Goal: Task Accomplishment & Management: Use online tool/utility

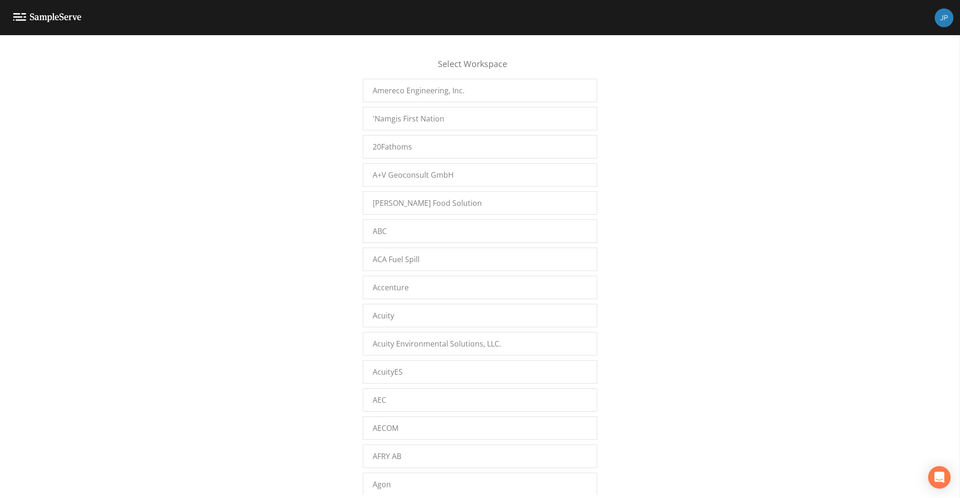
scroll to position [6831, 0]
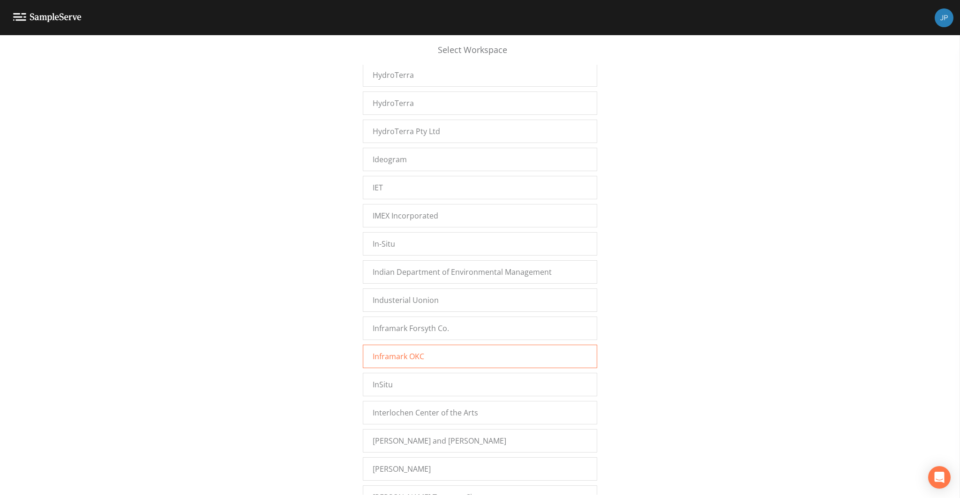
click at [446, 344] on div "Inframark OKC" at bounding box center [480, 355] width 234 height 23
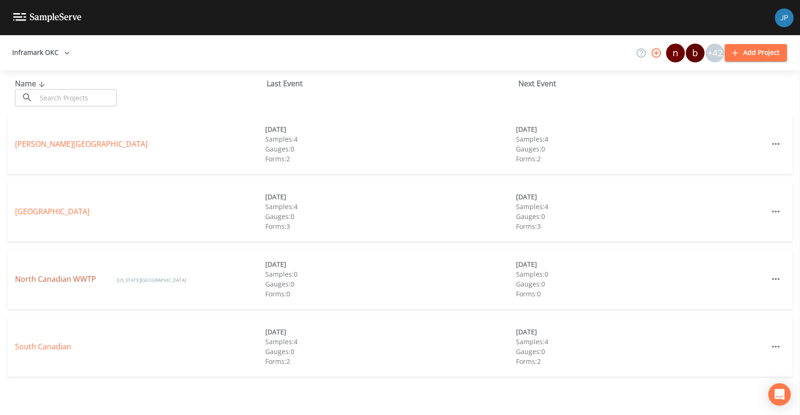
click at [70, 279] on link "North Canadian WWTP" at bounding box center [56, 279] width 83 height 10
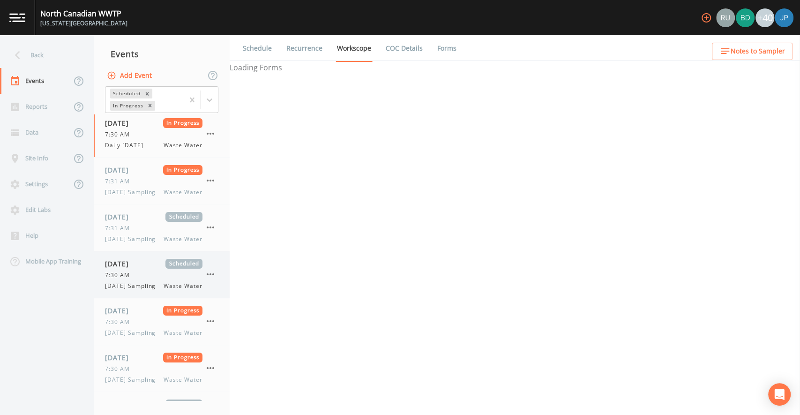
select select "092b3f94-5697-4c94-9891-da161916fdbb"
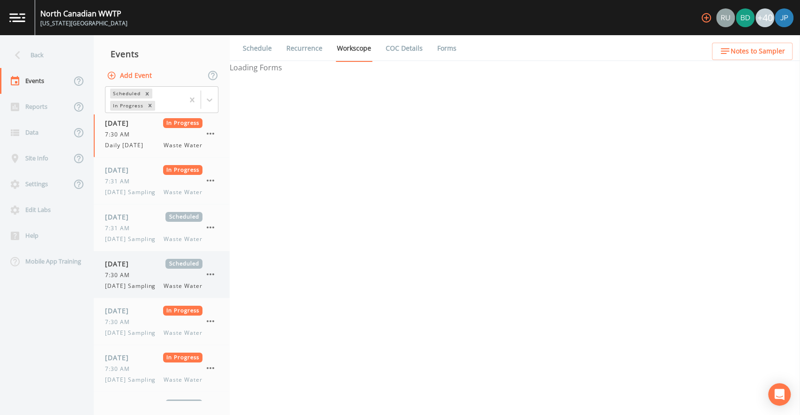
select select "b6a3c313-748b-4795-a028-792ad310bd60"
select select "092b3f94-5697-4c94-9891-da161916fdbb"
select select "b6a3c313-748b-4795-a028-792ad310bd60"
select select "092b3f94-5697-4c94-9891-da161916fdbb"
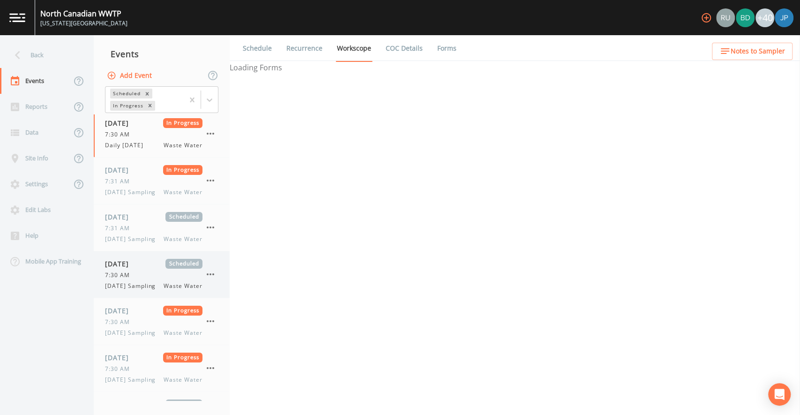
select select "092b3f94-5697-4c94-9891-da161916fdbb"
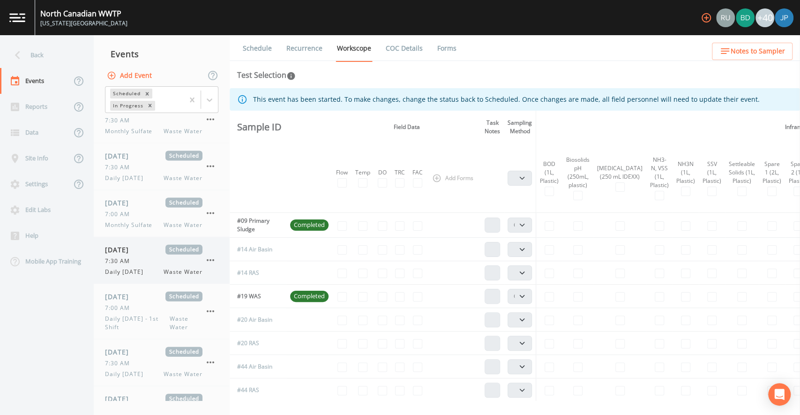
scroll to position [1388, 0]
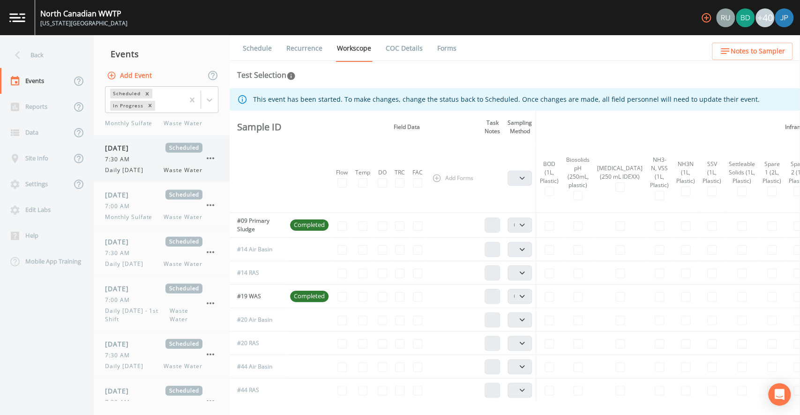
click at [138, 174] on span "Daily [DATE]" at bounding box center [127, 170] width 44 height 8
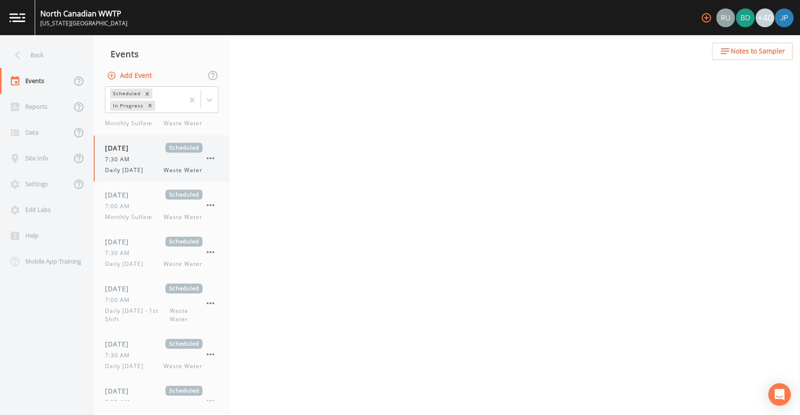
select select "092b3f94-5697-4c94-9891-da161916fdbb"
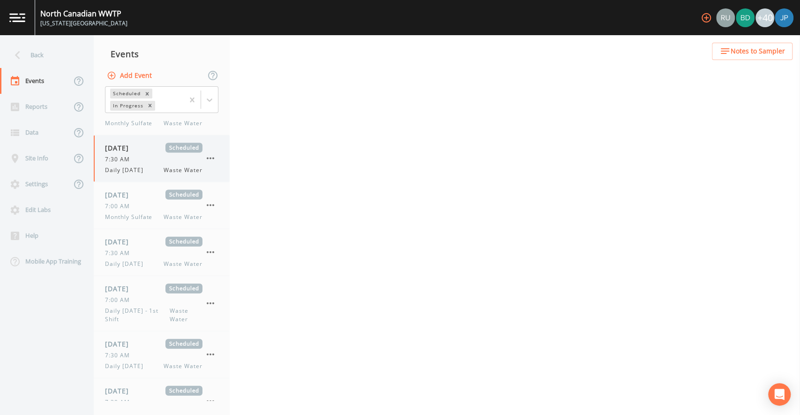
select select "092b3f94-5697-4c94-9891-da161916fdbb"
select select "b6a3c313-748b-4795-a028-792ad310bd60"
select select "092b3f94-5697-4c94-9891-da161916fdbb"
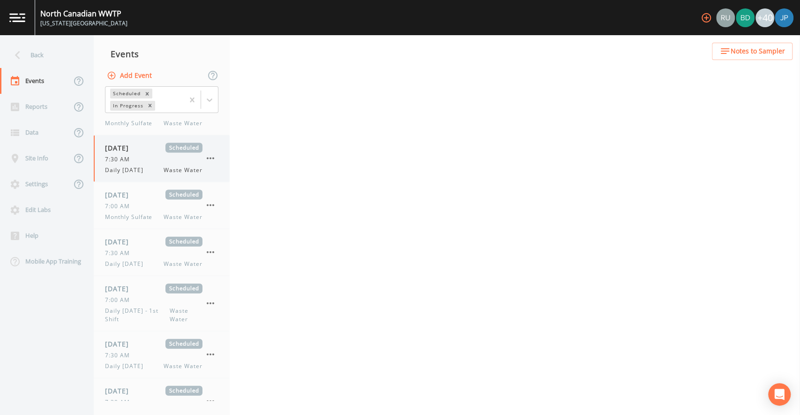
select select "092b3f94-5697-4c94-9891-da161916fdbb"
select select "b6a3c313-748b-4795-a028-792ad310bd60"
select select "092b3f94-5697-4c94-9891-da161916fdbb"
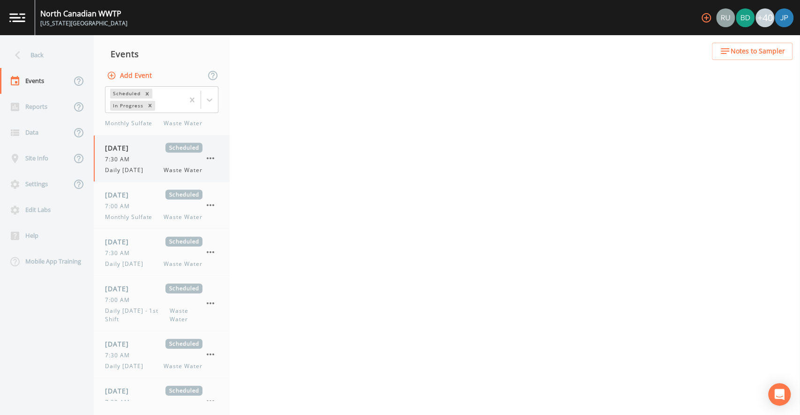
select select "092b3f94-5697-4c94-9891-da161916fdbb"
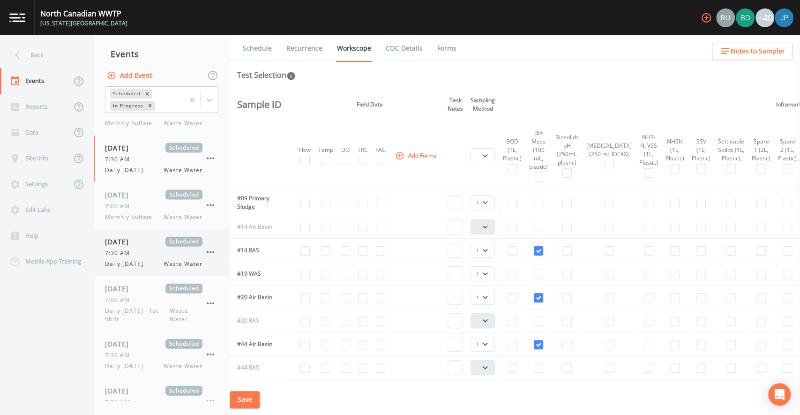
click at [135, 246] on span "[DATE]" at bounding box center [120, 242] width 30 height 10
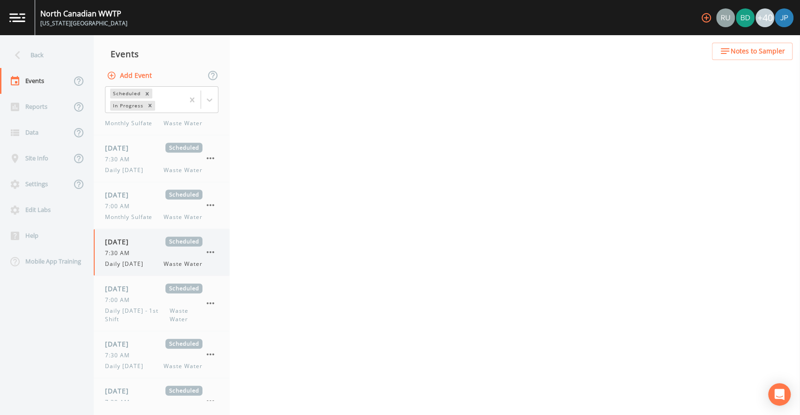
select select "b6a3c313-748b-4795-a028-792ad310bd60"
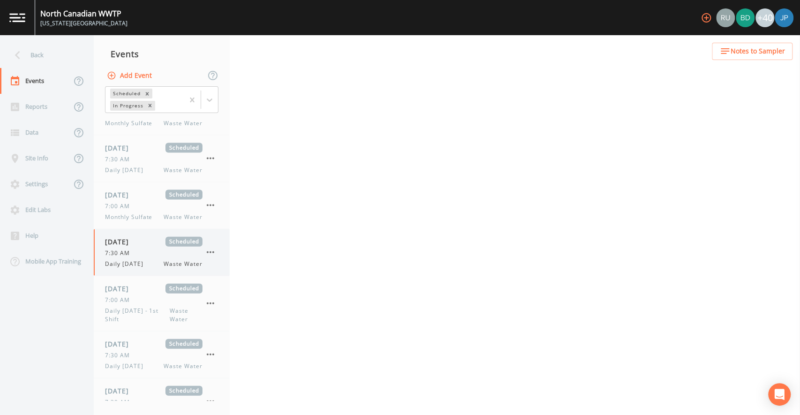
select select "b6a3c313-748b-4795-a028-792ad310bd60"
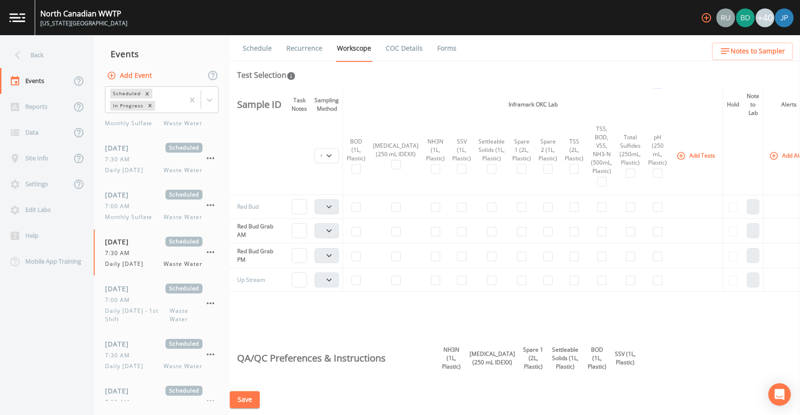
scroll to position [444, 149]
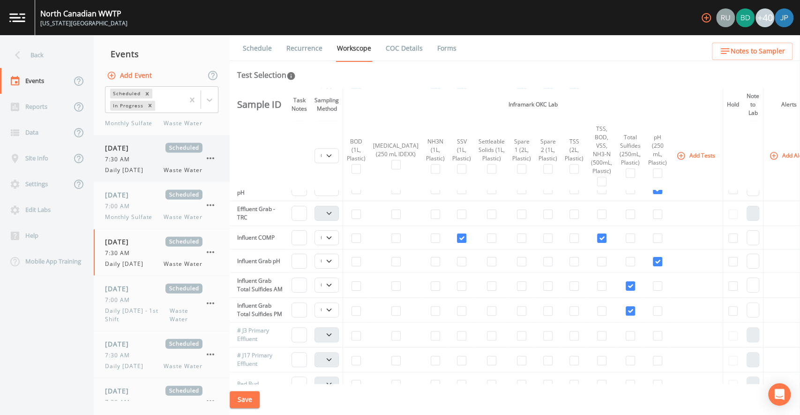
click at [147, 164] on div "7:30 AM" at bounding box center [153, 159] width 97 height 8
select select "092b3f94-5697-4c94-9891-da161916fdbb"
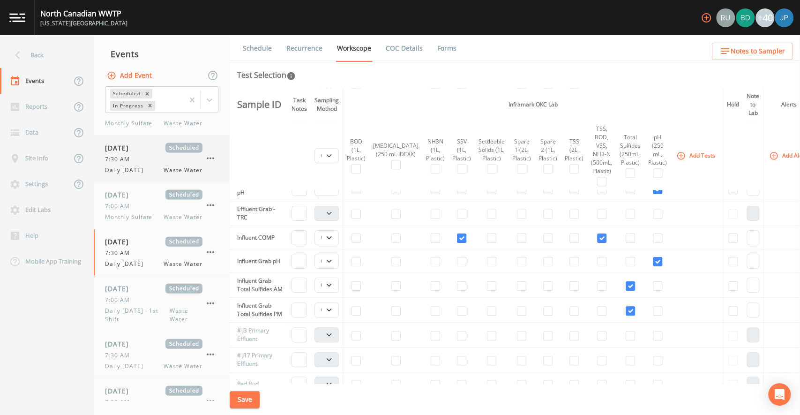
select select "092b3f94-5697-4c94-9891-da161916fdbb"
select select "b6a3c313-748b-4795-a028-792ad310bd60"
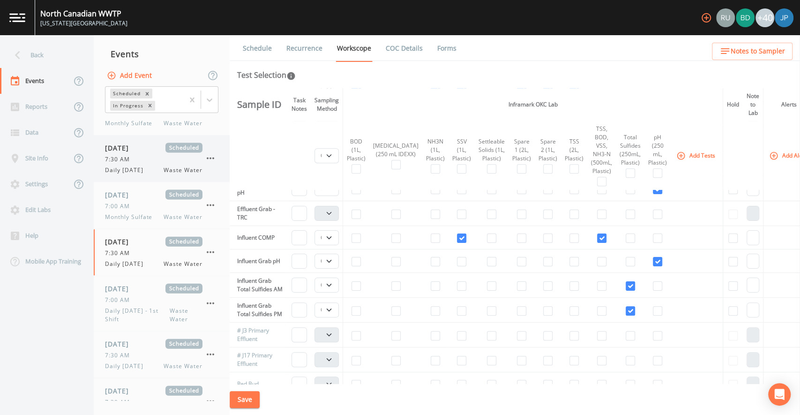
select select "092b3f94-5697-4c94-9891-da161916fdbb"
select select "b6a3c313-748b-4795-a028-792ad310bd60"
select select "092b3f94-5697-4c94-9891-da161916fdbb"
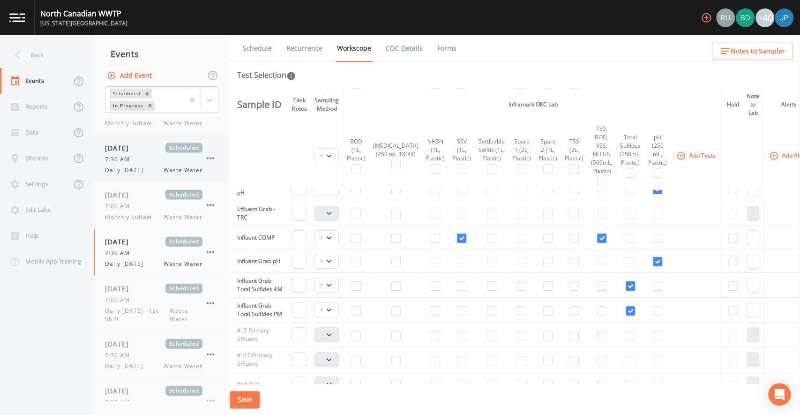
select select "092b3f94-5697-4c94-9891-da161916fdbb"
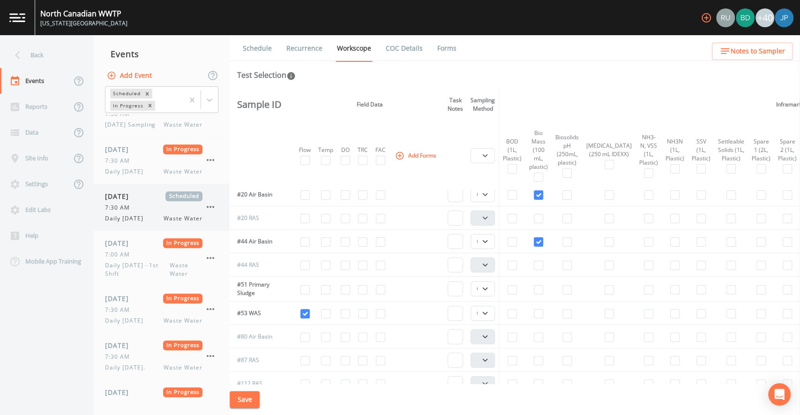
scroll to position [309, 0]
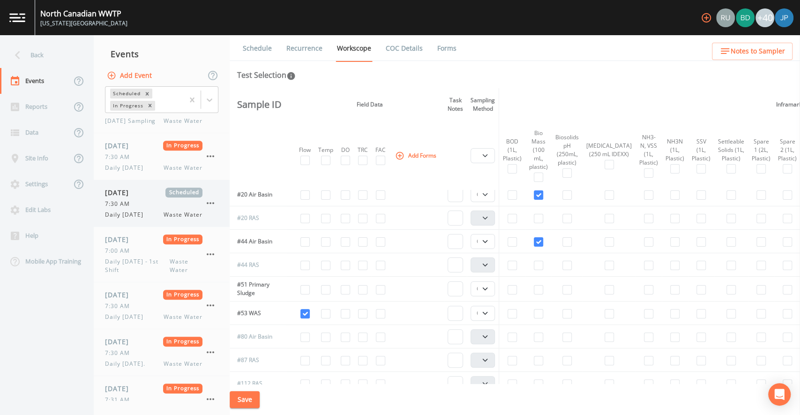
click at [141, 208] on div "7:30 AM" at bounding box center [153, 204] width 97 height 8
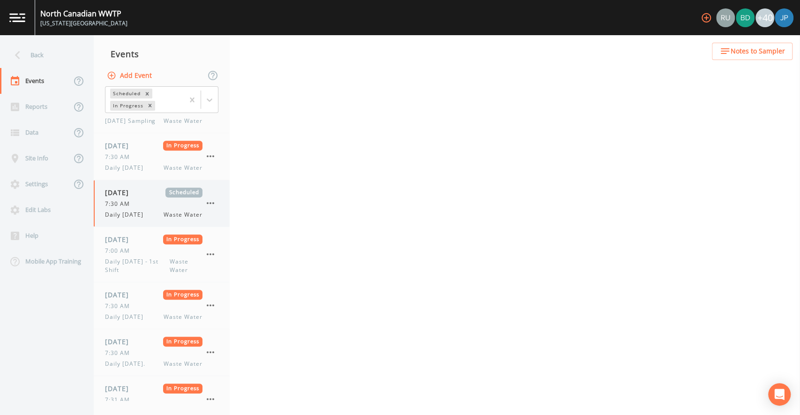
select select "b6a3c313-748b-4795-a028-792ad310bd60"
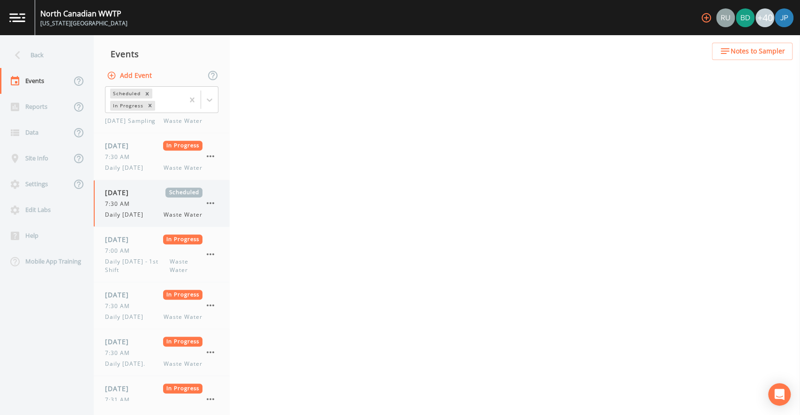
select select "b6a3c313-748b-4795-a028-792ad310bd60"
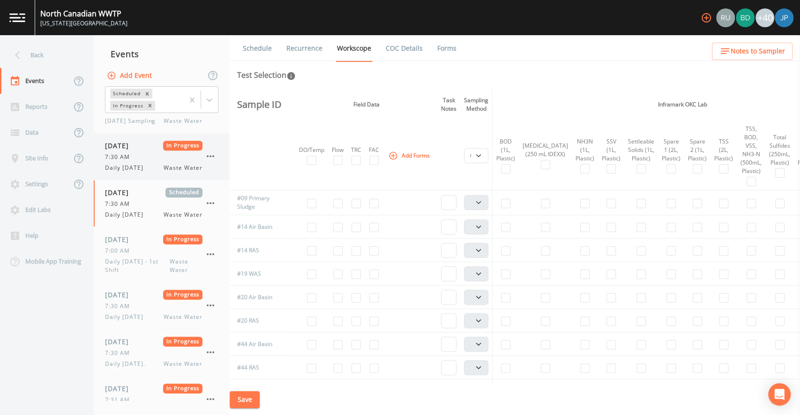
click at [144, 172] on div "[DATE] In Progress 7:30 AM Daily [DATE] Waste Water" at bounding box center [153, 156] width 97 height 31
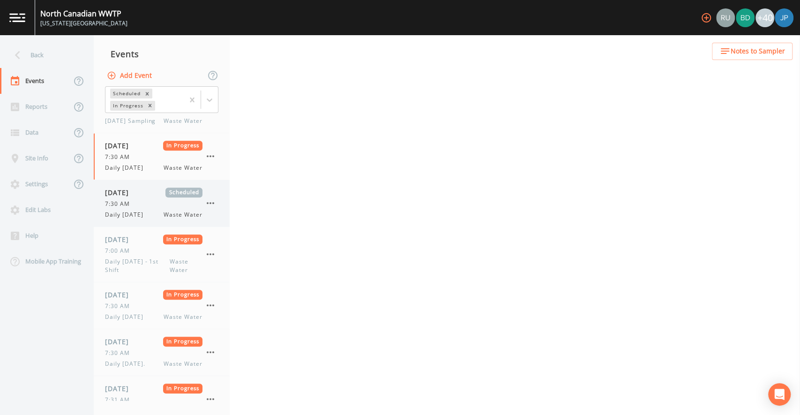
select select "092b3f94-5697-4c94-9891-da161916fdbb"
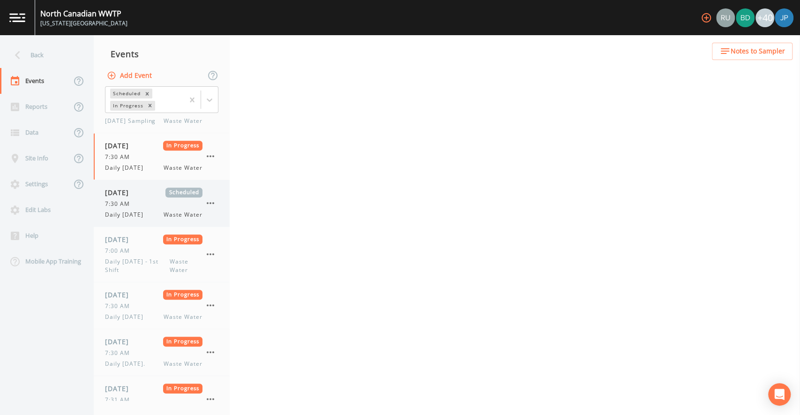
select select "092b3f94-5697-4c94-9891-da161916fdbb"
select select "b6a3c313-748b-4795-a028-792ad310bd60"
select select "092b3f94-5697-4c94-9891-da161916fdbb"
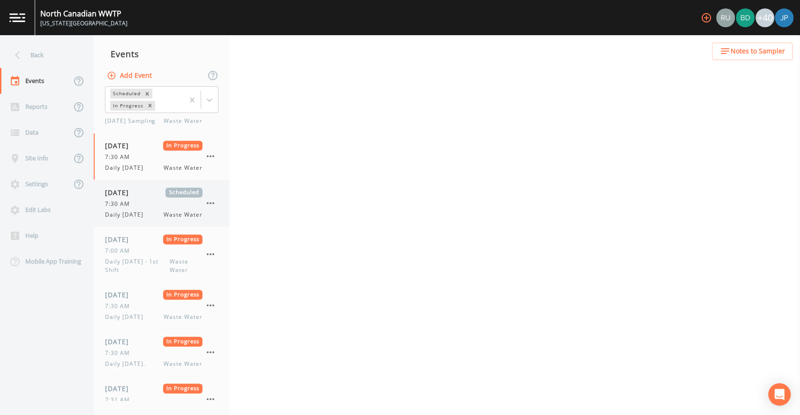
select select "092b3f94-5697-4c94-9891-da161916fdbb"
select select "b6a3c313-748b-4795-a028-792ad310bd60"
select select "092b3f94-5697-4c94-9891-da161916fdbb"
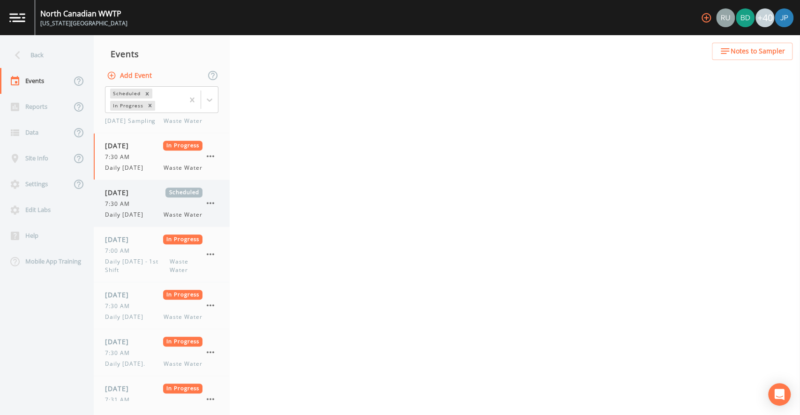
select select "092b3f94-5697-4c94-9891-da161916fdbb"
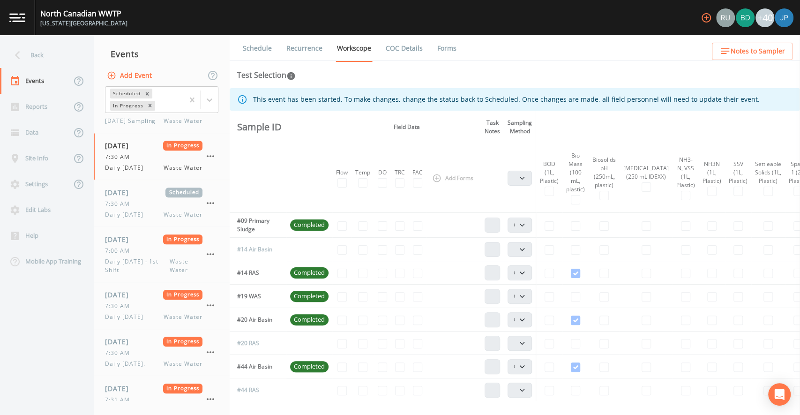
click at [300, 48] on link "Recurrence" at bounding box center [304, 48] width 39 height 26
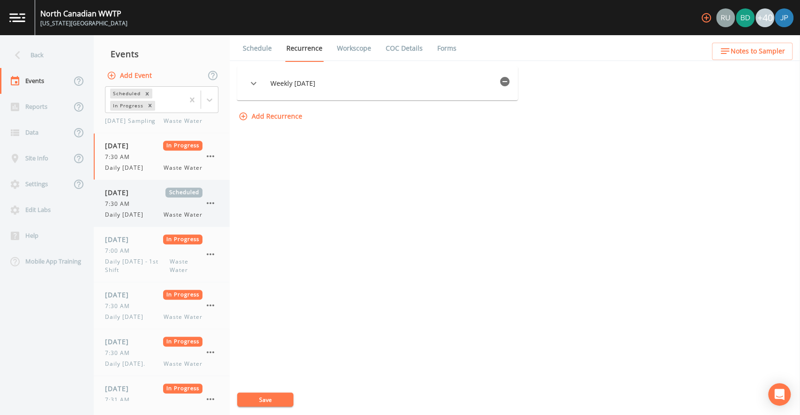
click at [134, 219] on span "Daily [DATE]" at bounding box center [127, 214] width 44 height 8
select select "b6a3c313-748b-4795-a028-792ad310bd60"
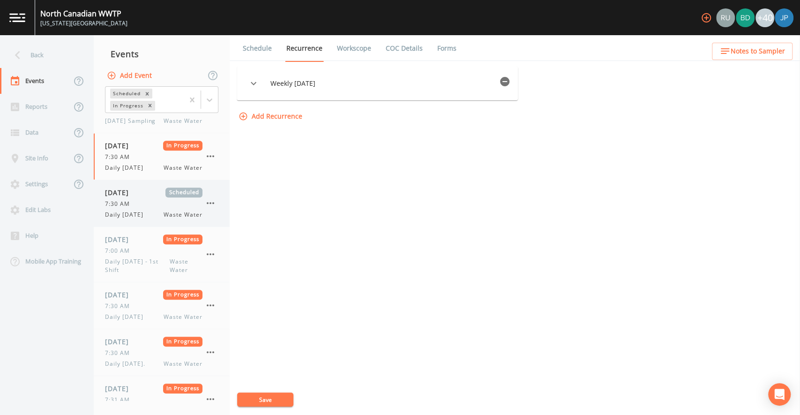
select select "b6a3c313-748b-4795-a028-792ad310bd60"
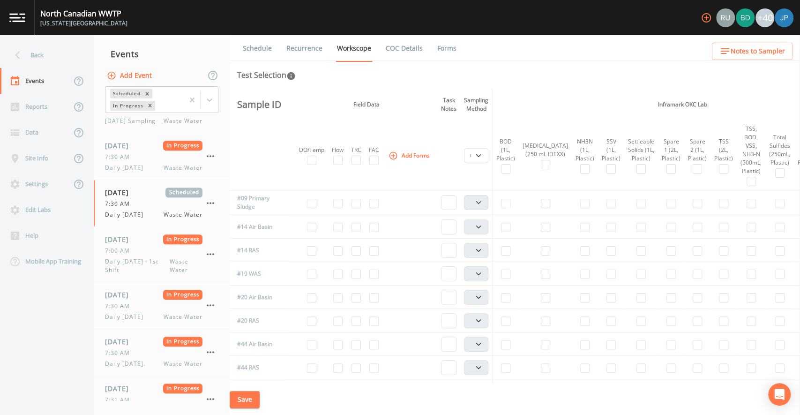
click at [295, 47] on link "Recurrence" at bounding box center [304, 48] width 39 height 26
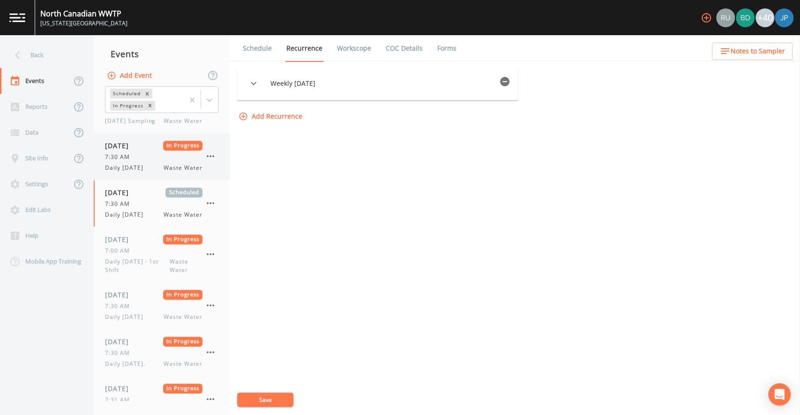
click at [149, 172] on span "Daily [DATE]" at bounding box center [127, 168] width 44 height 8
select select "092b3f94-5697-4c94-9891-da161916fdbb"
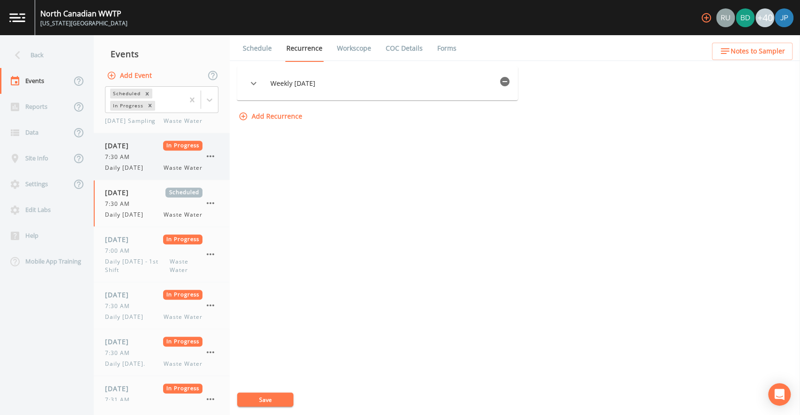
select select "092b3f94-5697-4c94-9891-da161916fdbb"
select select "b6a3c313-748b-4795-a028-792ad310bd60"
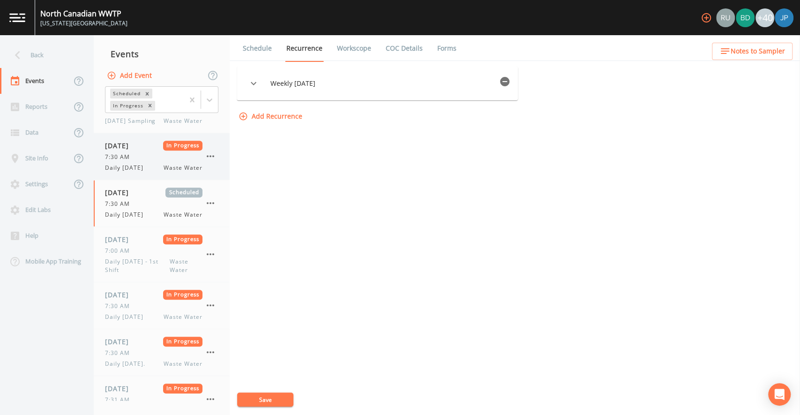
select select "092b3f94-5697-4c94-9891-da161916fdbb"
select select "b6a3c313-748b-4795-a028-792ad310bd60"
select select "092b3f94-5697-4c94-9891-da161916fdbb"
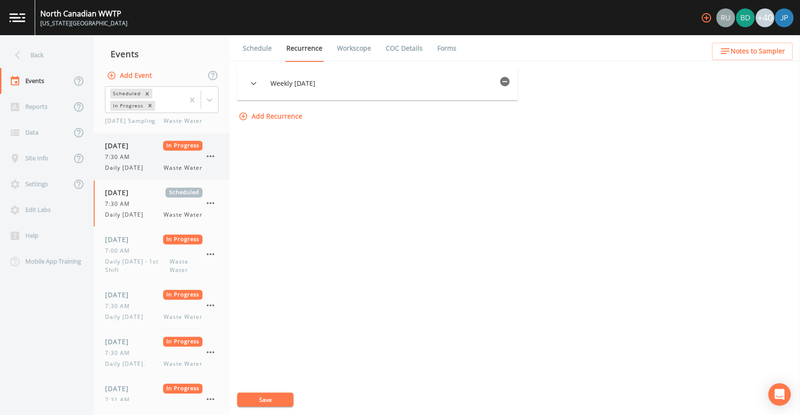
select select "092b3f94-5697-4c94-9891-da161916fdbb"
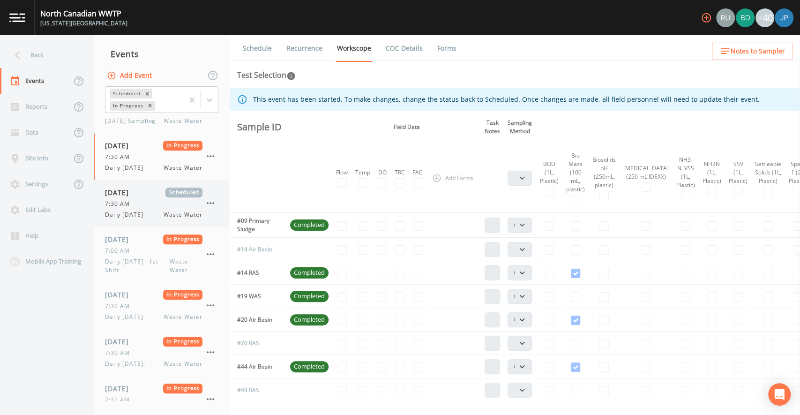
click at [152, 197] on div "[DATE] Scheduled" at bounding box center [153, 192] width 97 height 10
select select "b6a3c313-748b-4795-a028-792ad310bd60"
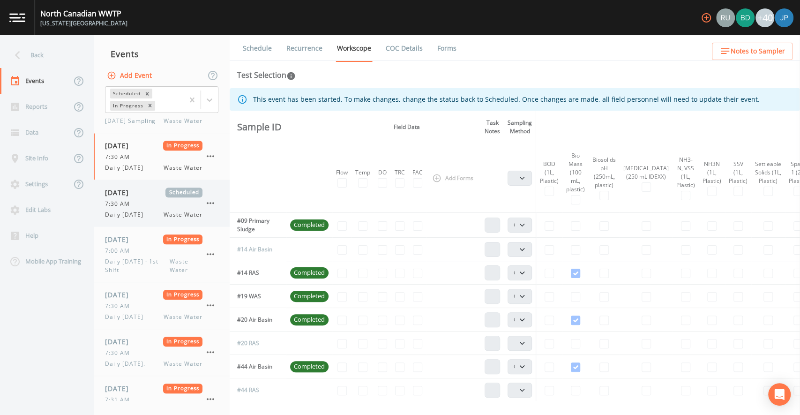
select select "b6a3c313-748b-4795-a028-792ad310bd60"
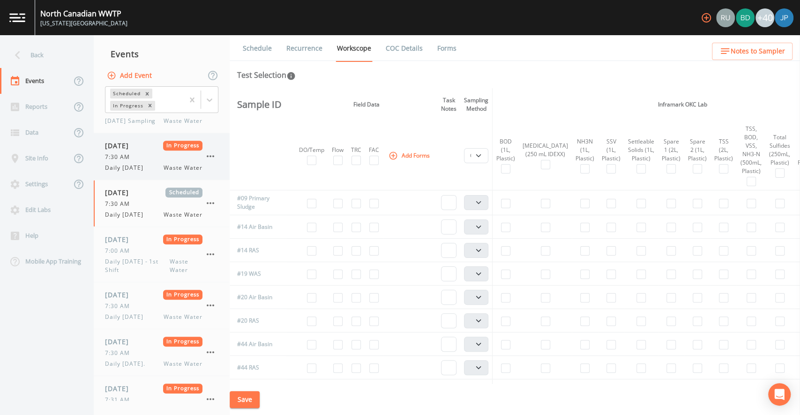
click at [149, 172] on span "Daily [DATE]" at bounding box center [127, 168] width 44 height 8
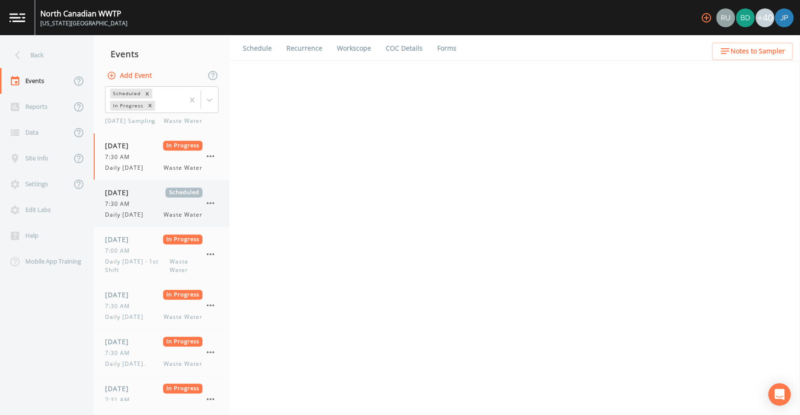
select select "092b3f94-5697-4c94-9891-da161916fdbb"
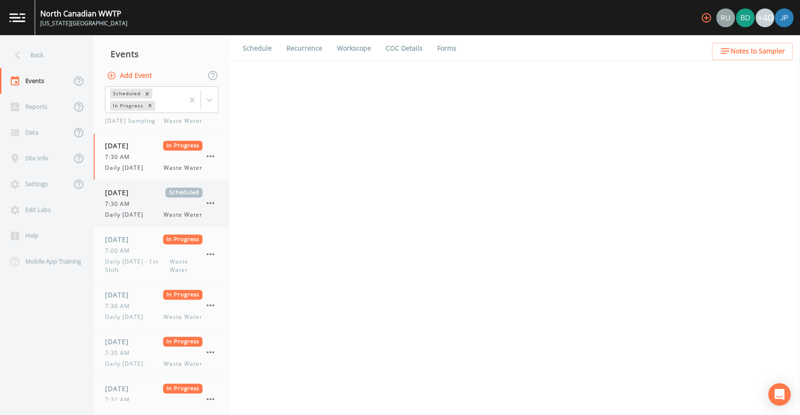
select select "092b3f94-5697-4c94-9891-da161916fdbb"
select select "b6a3c313-748b-4795-a028-792ad310bd60"
select select "092b3f94-5697-4c94-9891-da161916fdbb"
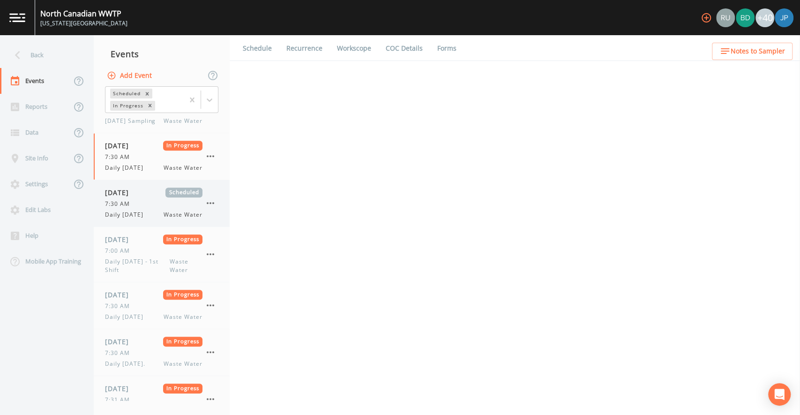
select select "092b3f94-5697-4c94-9891-da161916fdbb"
select select "b6a3c313-748b-4795-a028-792ad310bd60"
select select "092b3f94-5697-4c94-9891-da161916fdbb"
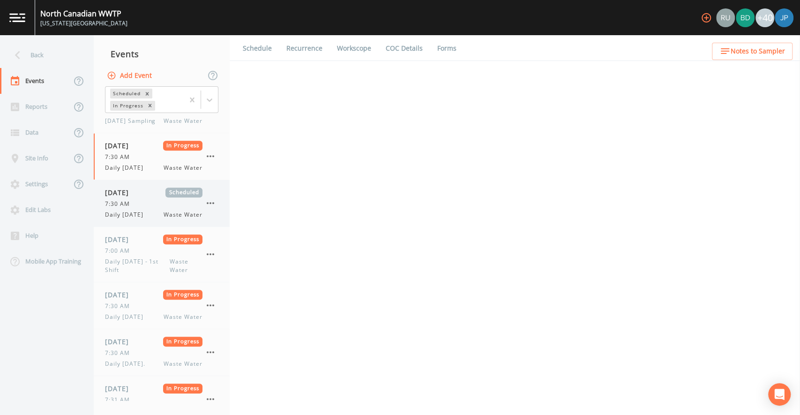
select select "092b3f94-5697-4c94-9891-da161916fdbb"
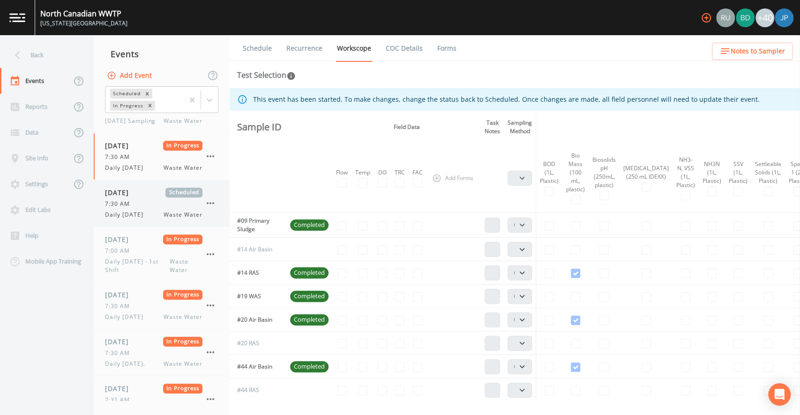
click at [153, 197] on div "[DATE] Scheduled" at bounding box center [153, 192] width 97 height 10
select select "b6a3c313-748b-4795-a028-792ad310bd60"
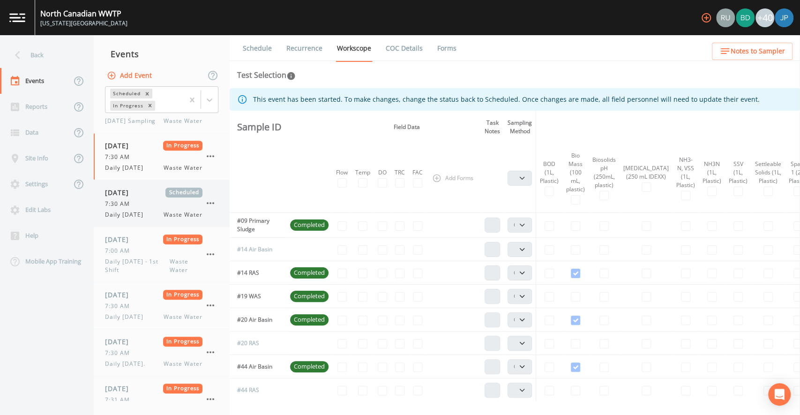
select select "b6a3c313-748b-4795-a028-792ad310bd60"
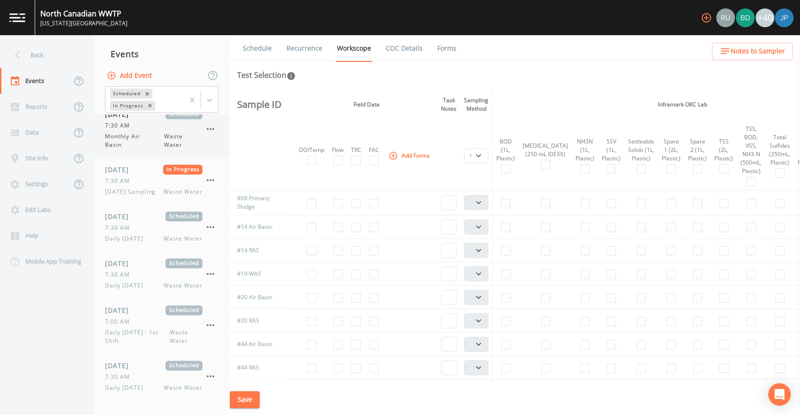
scroll to position [737, 0]
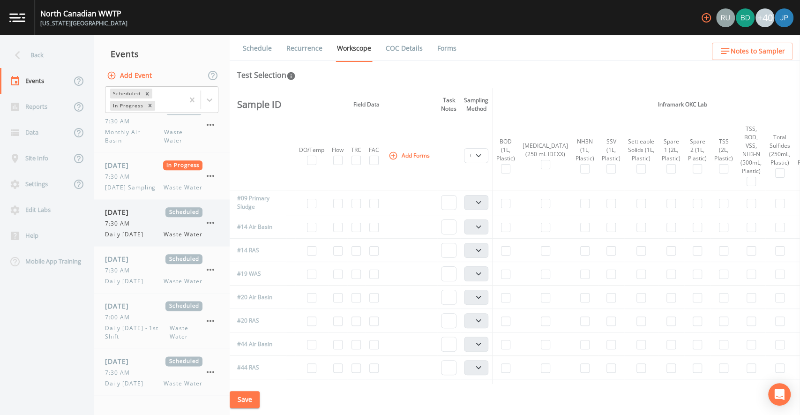
click at [148, 239] on span "Daily [DATE]" at bounding box center [127, 234] width 44 height 8
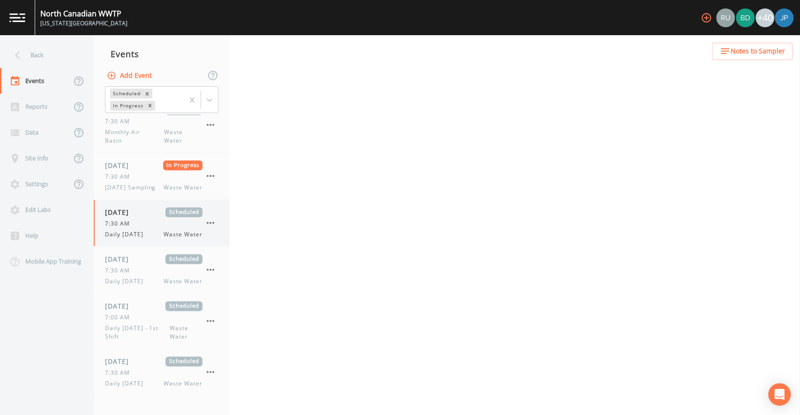
scroll to position [740, 0]
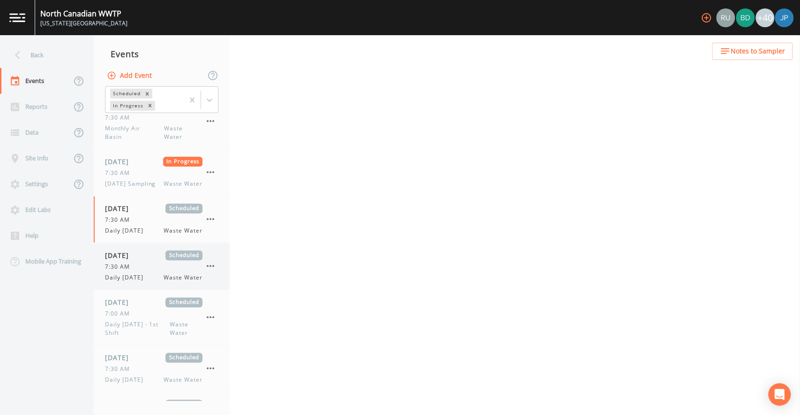
select select "092b3f94-5697-4c94-9891-da161916fdbb"
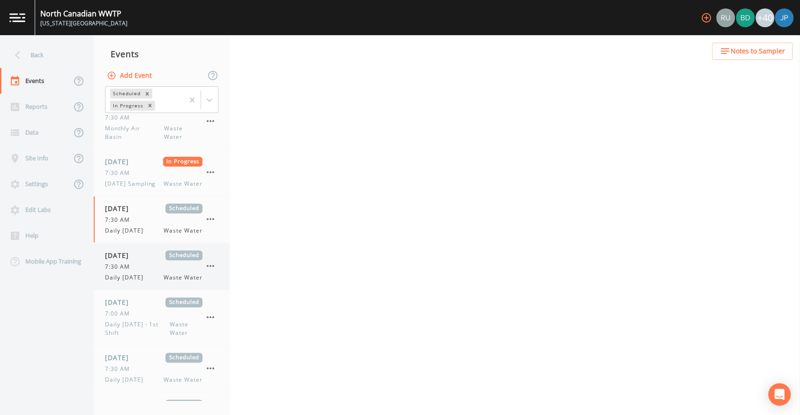
select select "092b3f94-5697-4c94-9891-da161916fdbb"
select select "b6a3c313-748b-4795-a028-792ad310bd60"
select select "092b3f94-5697-4c94-9891-da161916fdbb"
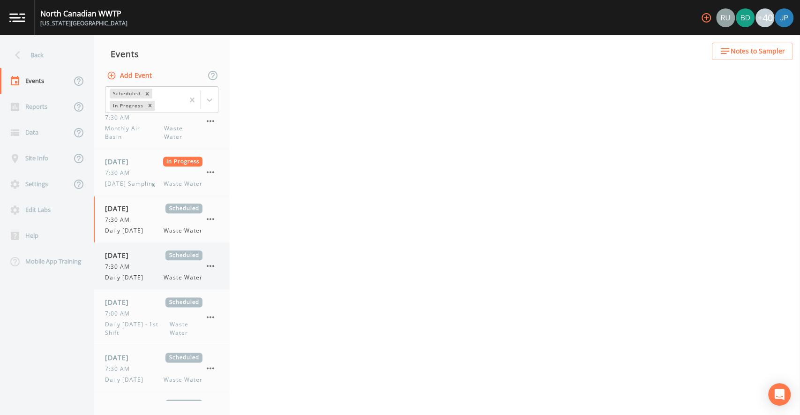
select select "092b3f94-5697-4c94-9891-da161916fdbb"
select select "b6a3c313-748b-4795-a028-792ad310bd60"
select select "092b3f94-5697-4c94-9891-da161916fdbb"
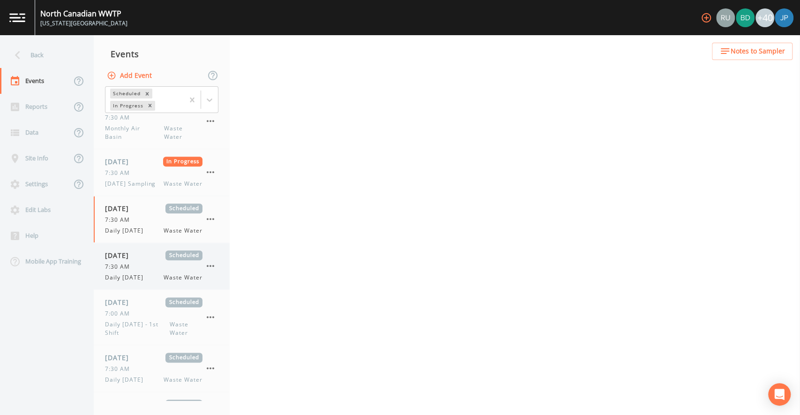
select select "092b3f94-5697-4c94-9891-da161916fdbb"
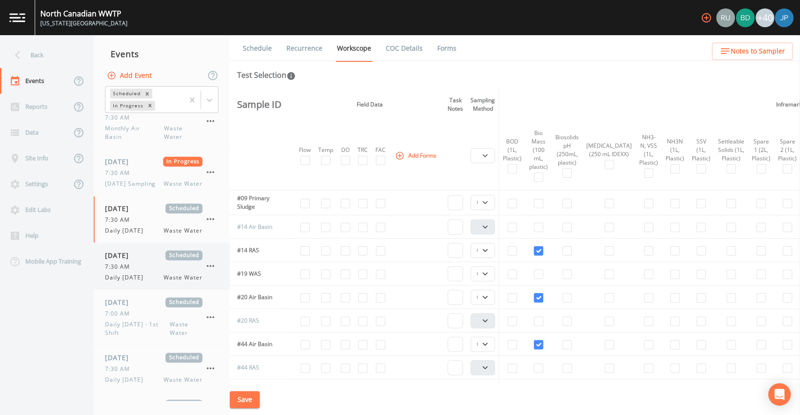
click at [135, 260] on span "[DATE]" at bounding box center [120, 255] width 30 height 10
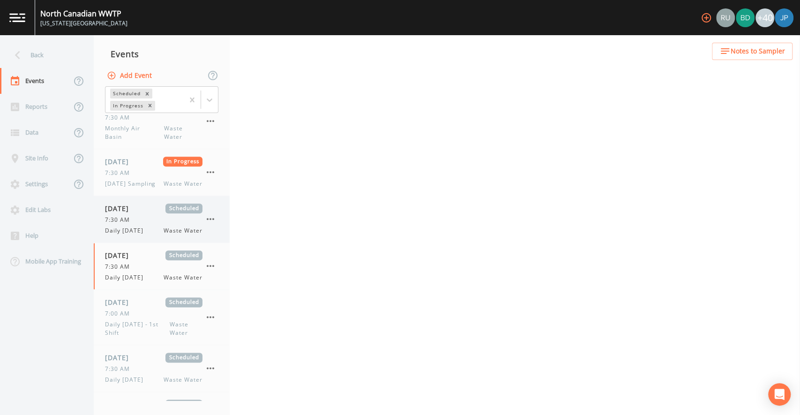
click at [149, 235] on span "Daily [DATE]" at bounding box center [127, 230] width 44 height 8
select select "092b3f94-5697-4c94-9891-da161916fdbb"
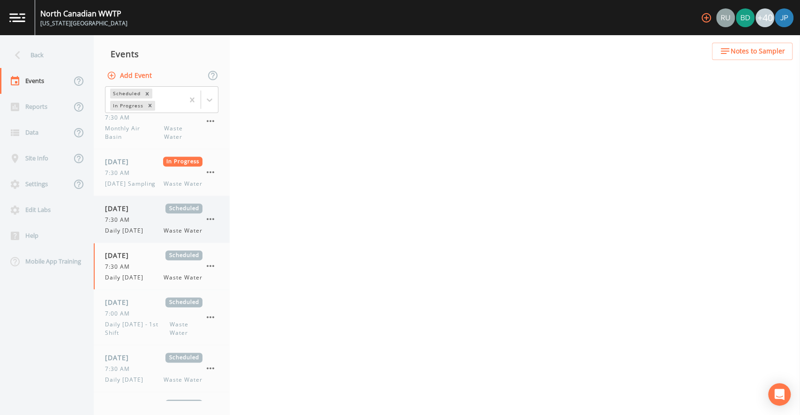
select select "092b3f94-5697-4c94-9891-da161916fdbb"
select select "b6a3c313-748b-4795-a028-792ad310bd60"
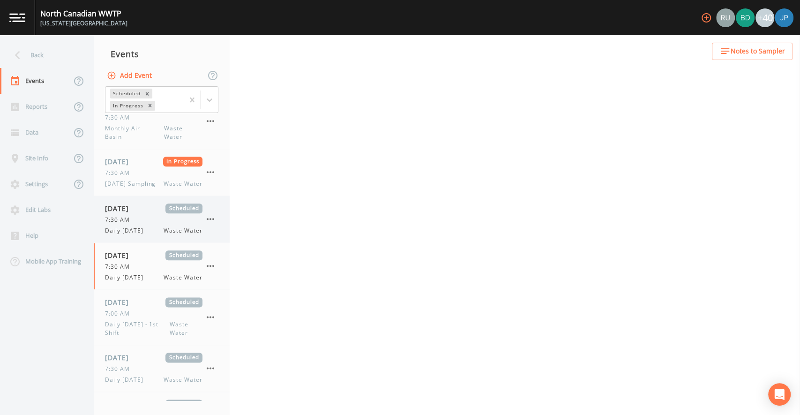
select select "092b3f94-5697-4c94-9891-da161916fdbb"
select select "b6a3c313-748b-4795-a028-792ad310bd60"
select select "092b3f94-5697-4c94-9891-da161916fdbb"
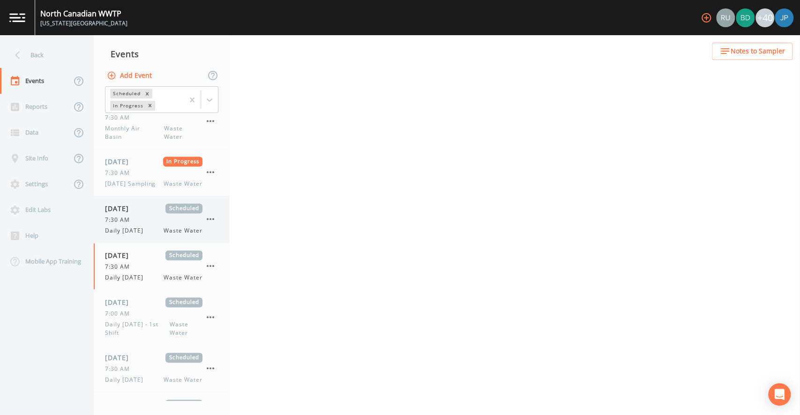
select select "092b3f94-5697-4c94-9891-da161916fdbb"
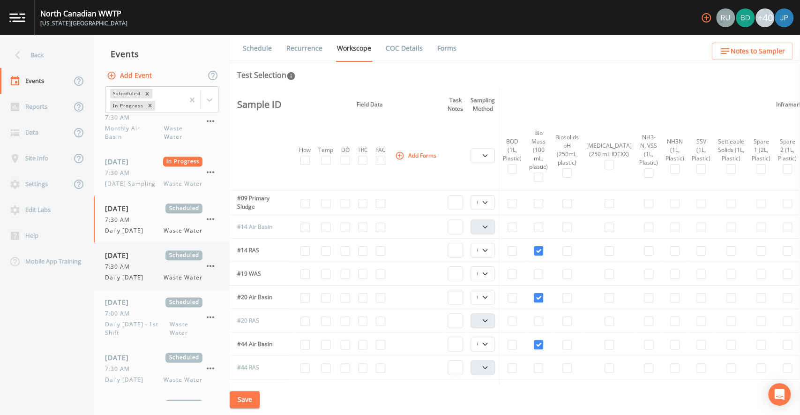
click at [151, 260] on div "[DATE] Scheduled" at bounding box center [153, 255] width 97 height 10
select select "b6a3c313-748b-4795-a028-792ad310bd60"
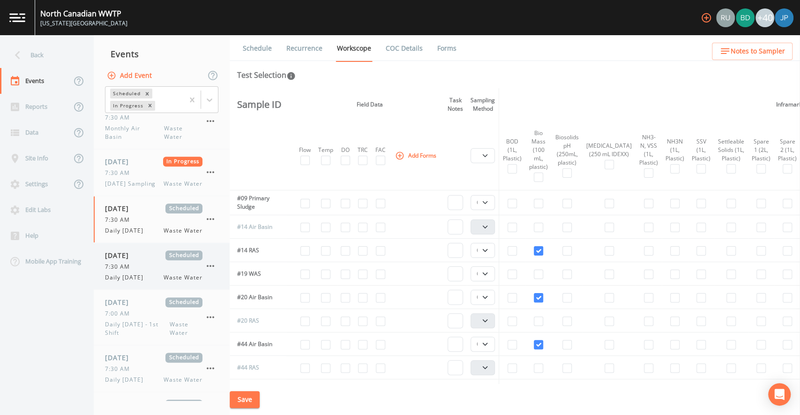
select select "b6a3c313-748b-4795-a028-792ad310bd60"
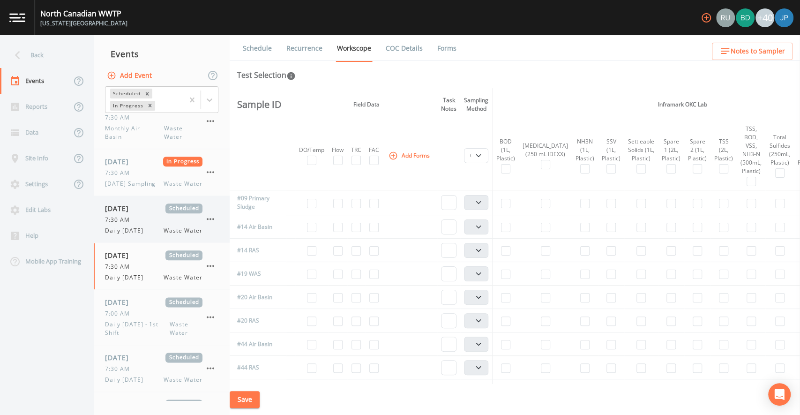
click at [149, 235] on span "Daily [DATE]" at bounding box center [127, 230] width 44 height 8
select select "092b3f94-5697-4c94-9891-da161916fdbb"
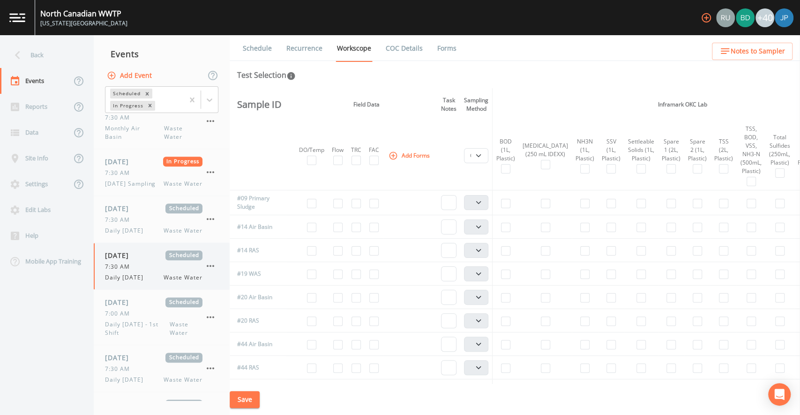
select select "092b3f94-5697-4c94-9891-da161916fdbb"
select select "b6a3c313-748b-4795-a028-792ad310bd60"
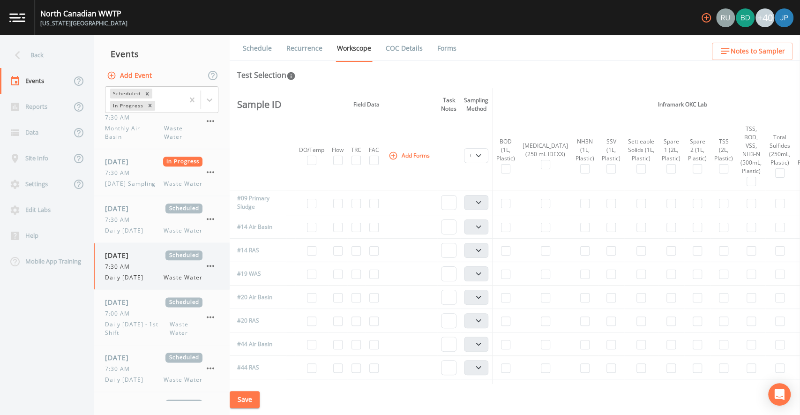
select select "092b3f94-5697-4c94-9891-da161916fdbb"
select select "b6a3c313-748b-4795-a028-792ad310bd60"
select select "092b3f94-5697-4c94-9891-da161916fdbb"
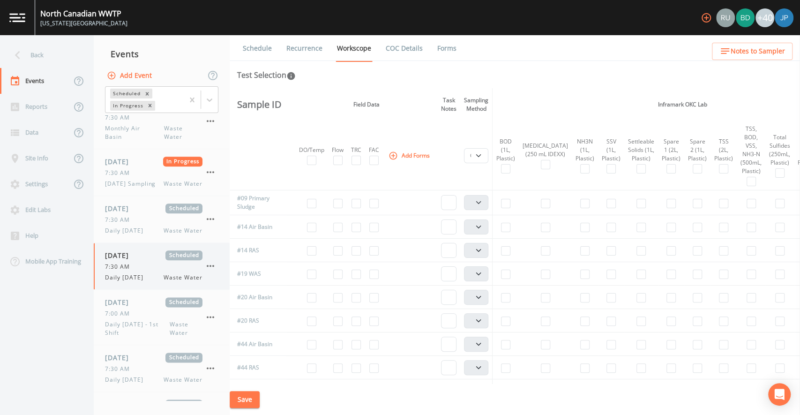
select select "092b3f94-5697-4c94-9891-da161916fdbb"
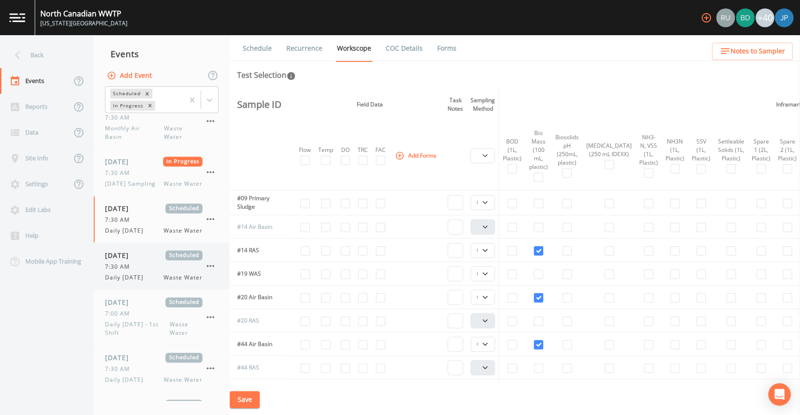
click at [155, 260] on div "[DATE] Scheduled" at bounding box center [153, 255] width 97 height 10
select select "b6a3c313-748b-4795-a028-792ad310bd60"
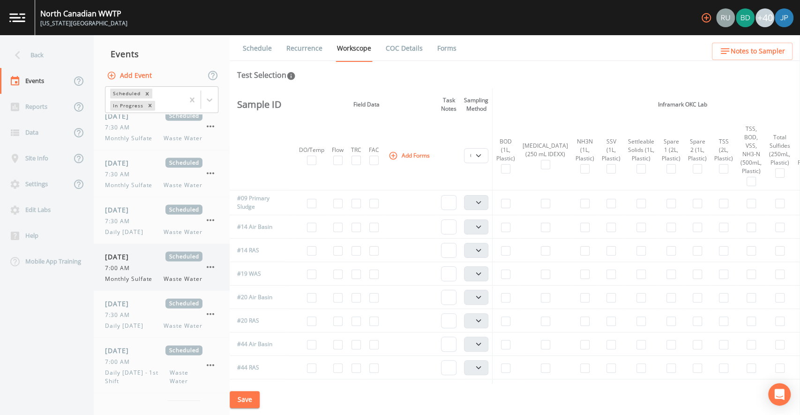
scroll to position [1335, 0]
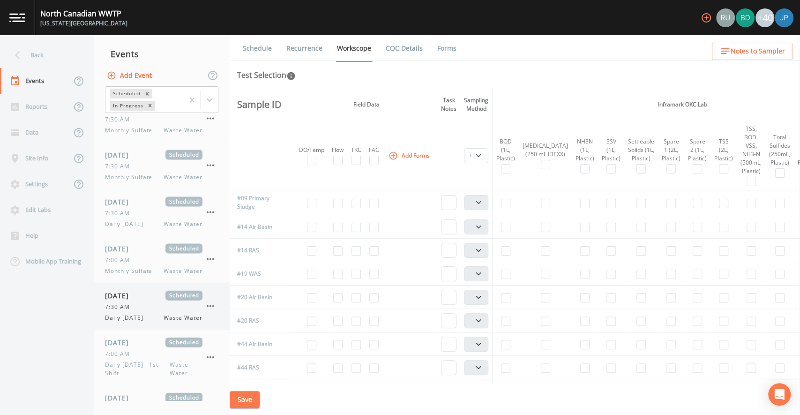
click at [135, 300] on span "[DATE]" at bounding box center [120, 296] width 30 height 10
click at [143, 228] on span "Daily [DATE]" at bounding box center [127, 224] width 44 height 8
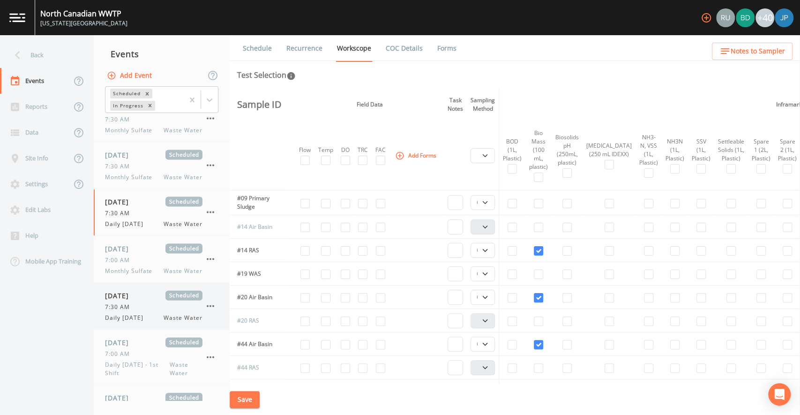
click at [152, 300] on div "[DATE] Scheduled" at bounding box center [153, 296] width 97 height 10
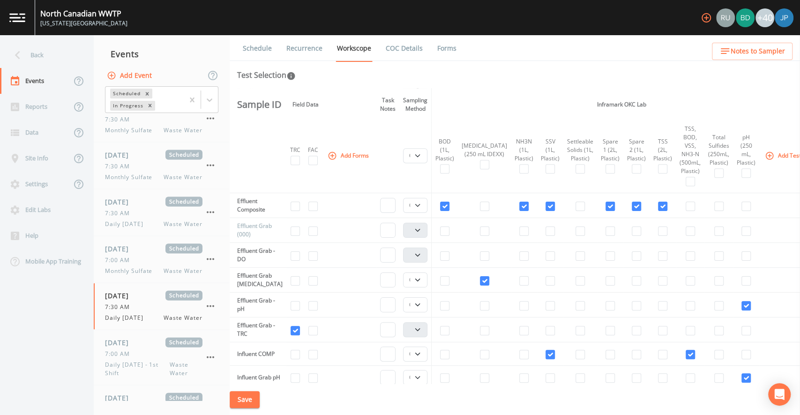
scroll to position [328, 0]
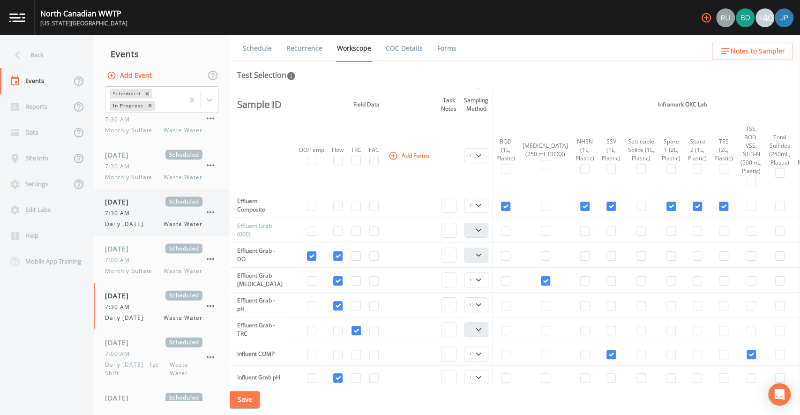
click at [136, 236] on div "[DATE] Scheduled 7:30 AM Daily [DATE] Waste Water" at bounding box center [162, 212] width 136 height 46
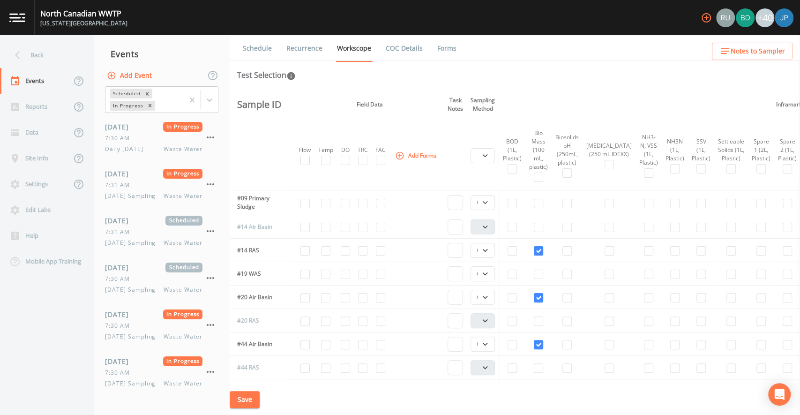
click at [349, 85] on div "Schedule Recurrence Workscope COC Details Forms Test Selection Sample ID Field …" at bounding box center [515, 225] width 570 height 380
click at [573, 76] on div "Test Selection" at bounding box center [514, 74] width 555 height 11
click at [230, 40] on nav "Events Add Event Scheduled In Progress [DATE] In Progress 7:30 AM Daily [DATE] …" at bounding box center [162, 225] width 136 height 380
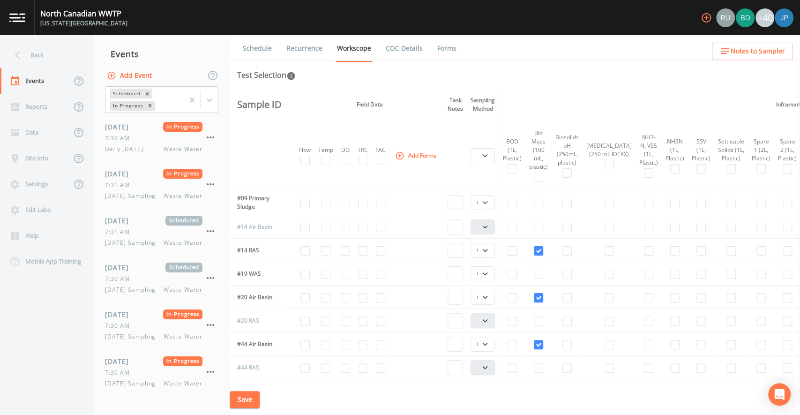
click at [230, 40] on nav "Events Add Event Scheduled In Progress [DATE] In Progress 7:30 AM Daily [DATE] …" at bounding box center [162, 225] width 136 height 380
click at [579, 55] on ul "Schedule Recurrence Workscope COC Details Forms" at bounding box center [515, 48] width 570 height 26
